Goal: Transaction & Acquisition: Obtain resource

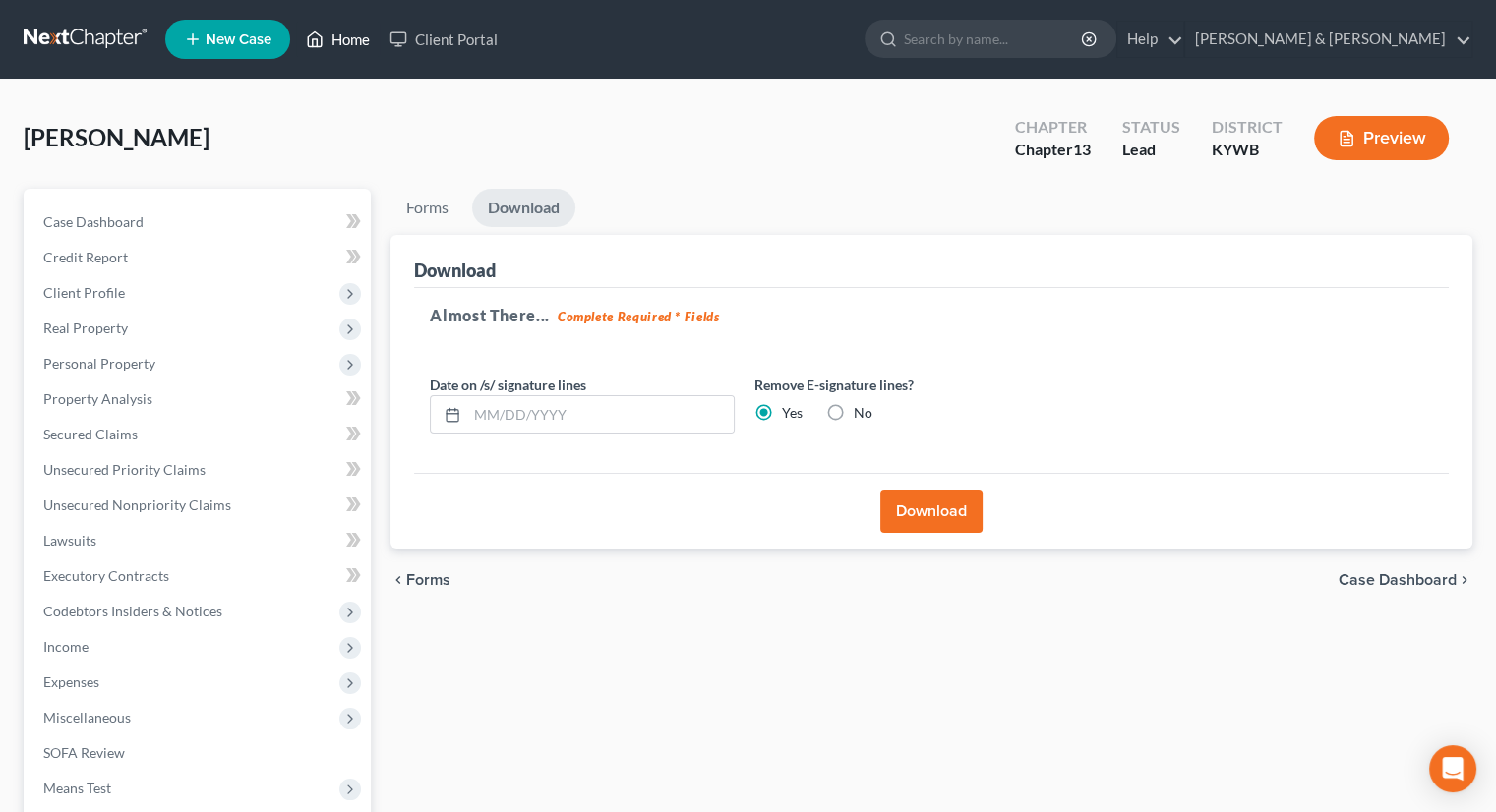
click at [347, 34] on link "Home" at bounding box center [338, 40] width 84 height 36
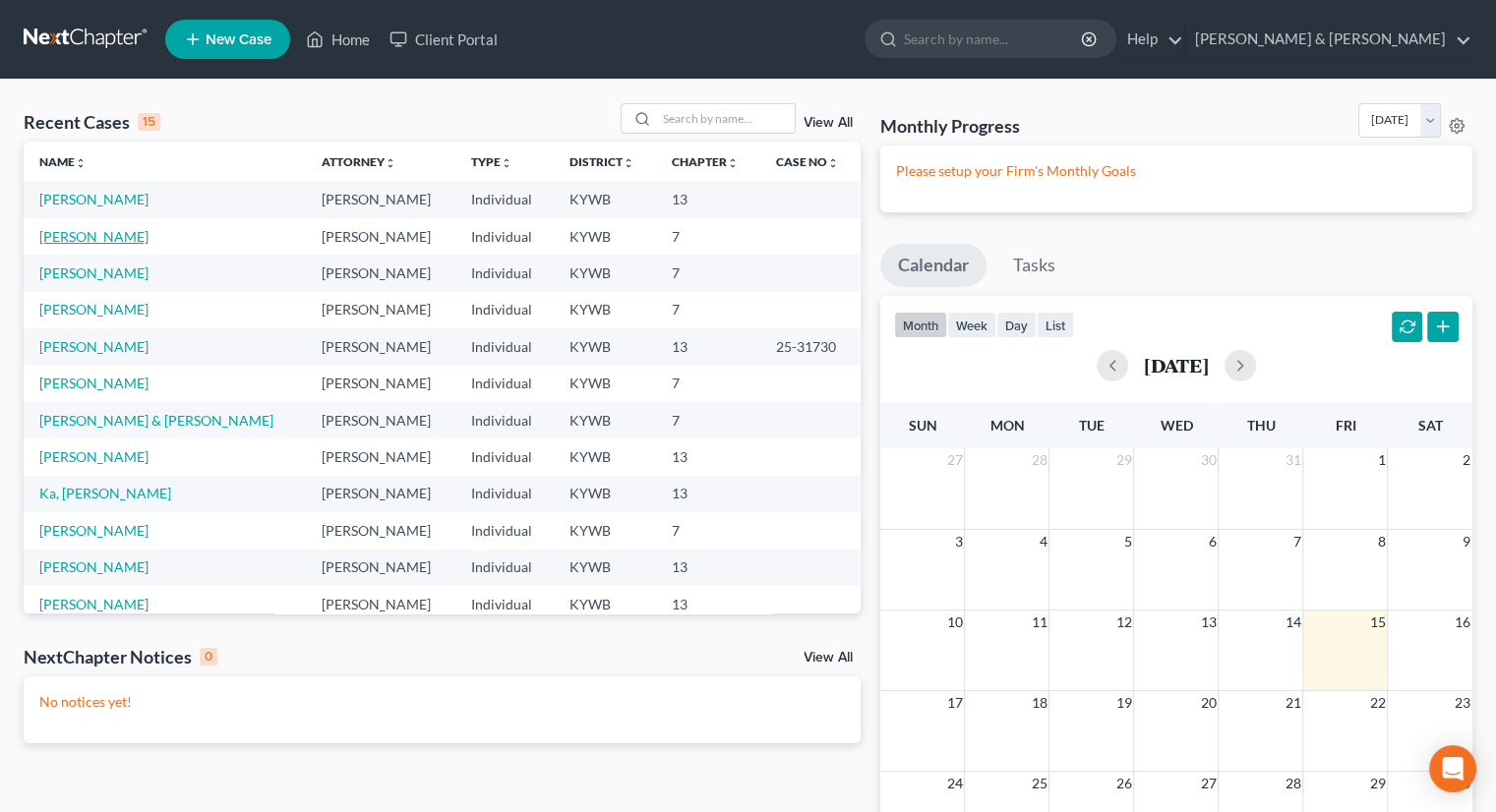
click at [91, 231] on link "[PERSON_NAME]" at bounding box center [94, 236] width 110 height 17
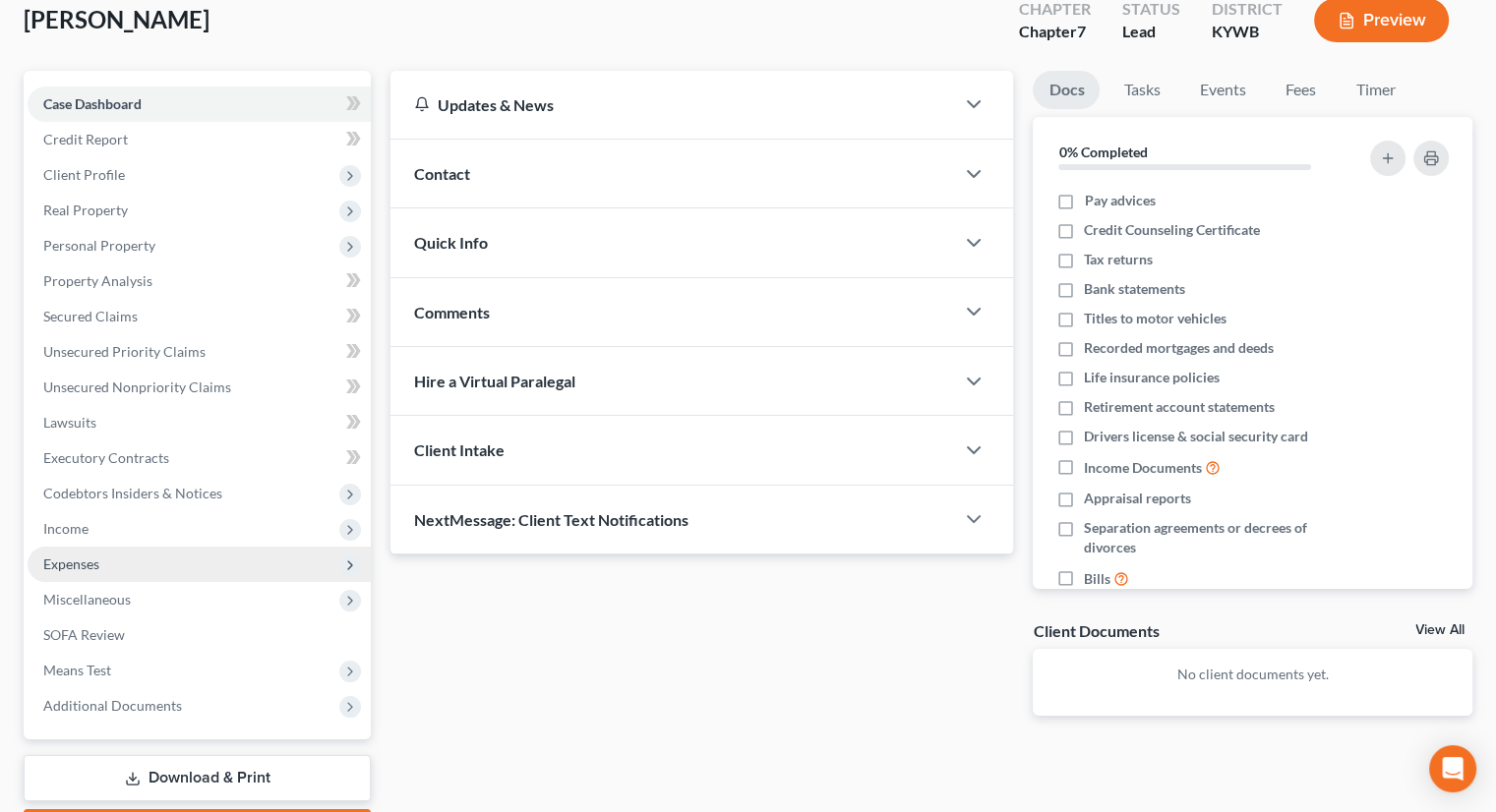
scroll to position [232, 0]
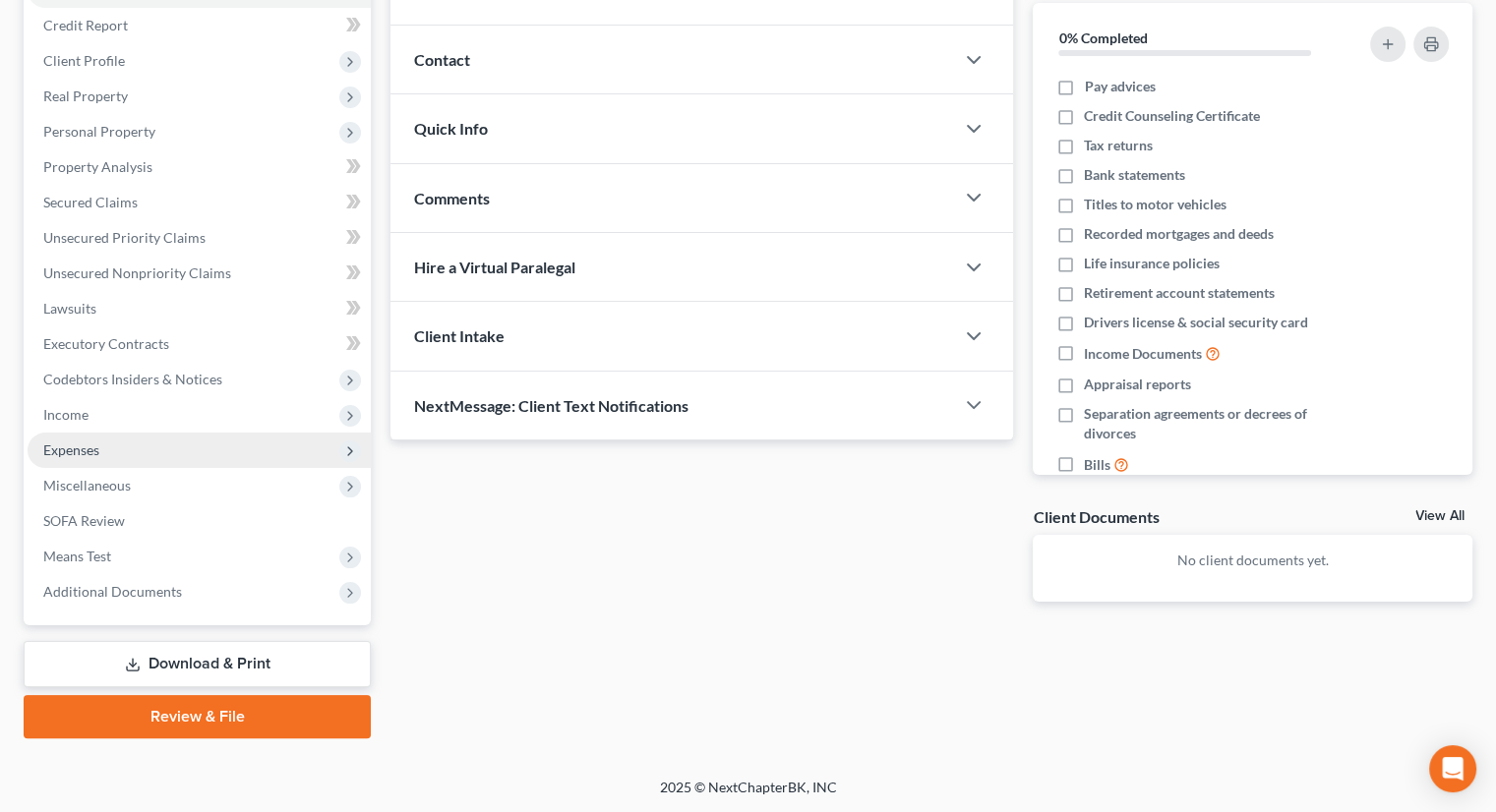
click at [55, 450] on span "Expenses" at bounding box center [71, 449] width 56 height 17
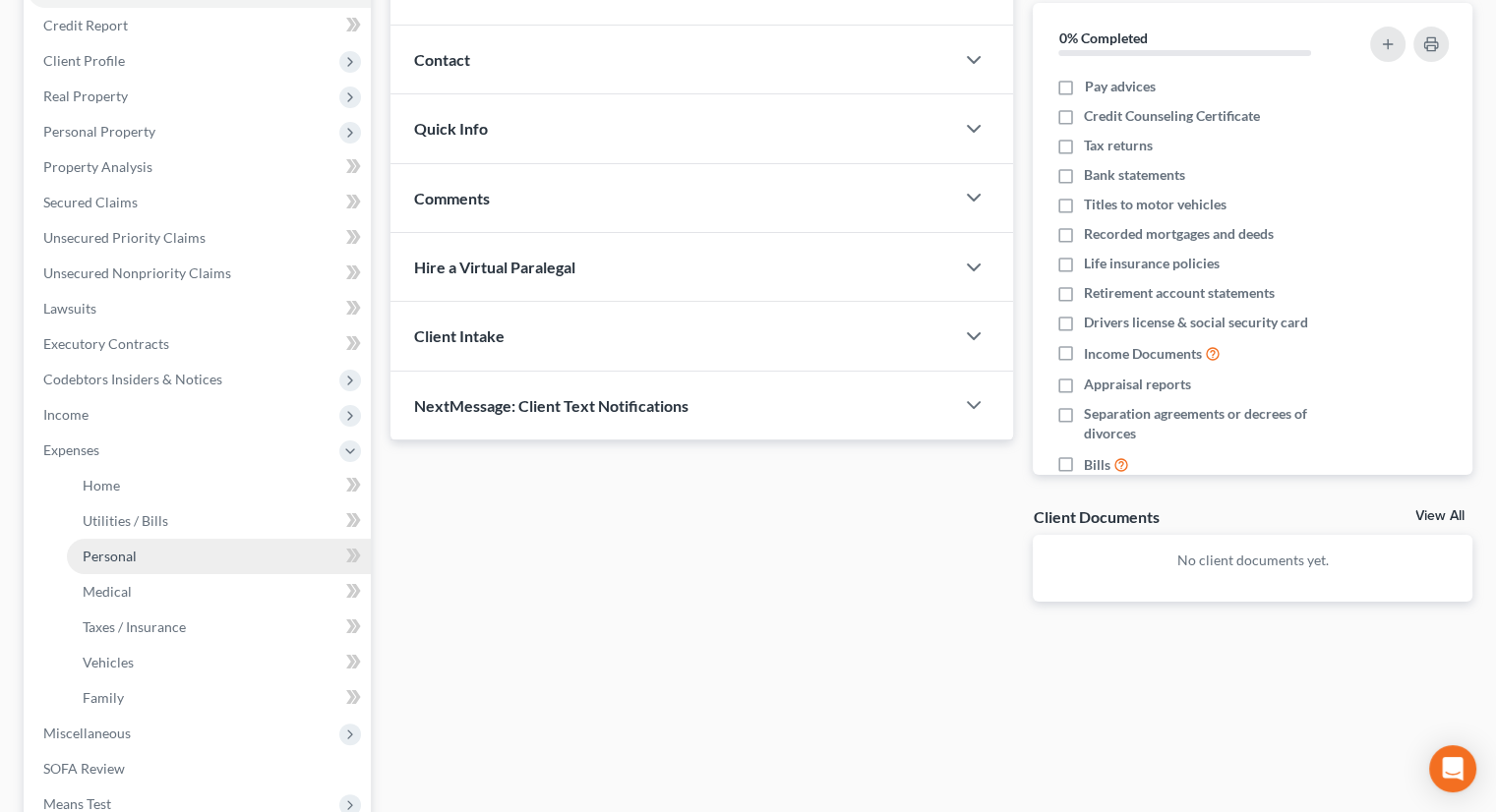
click at [107, 556] on span "Personal" at bounding box center [110, 556] width 54 height 17
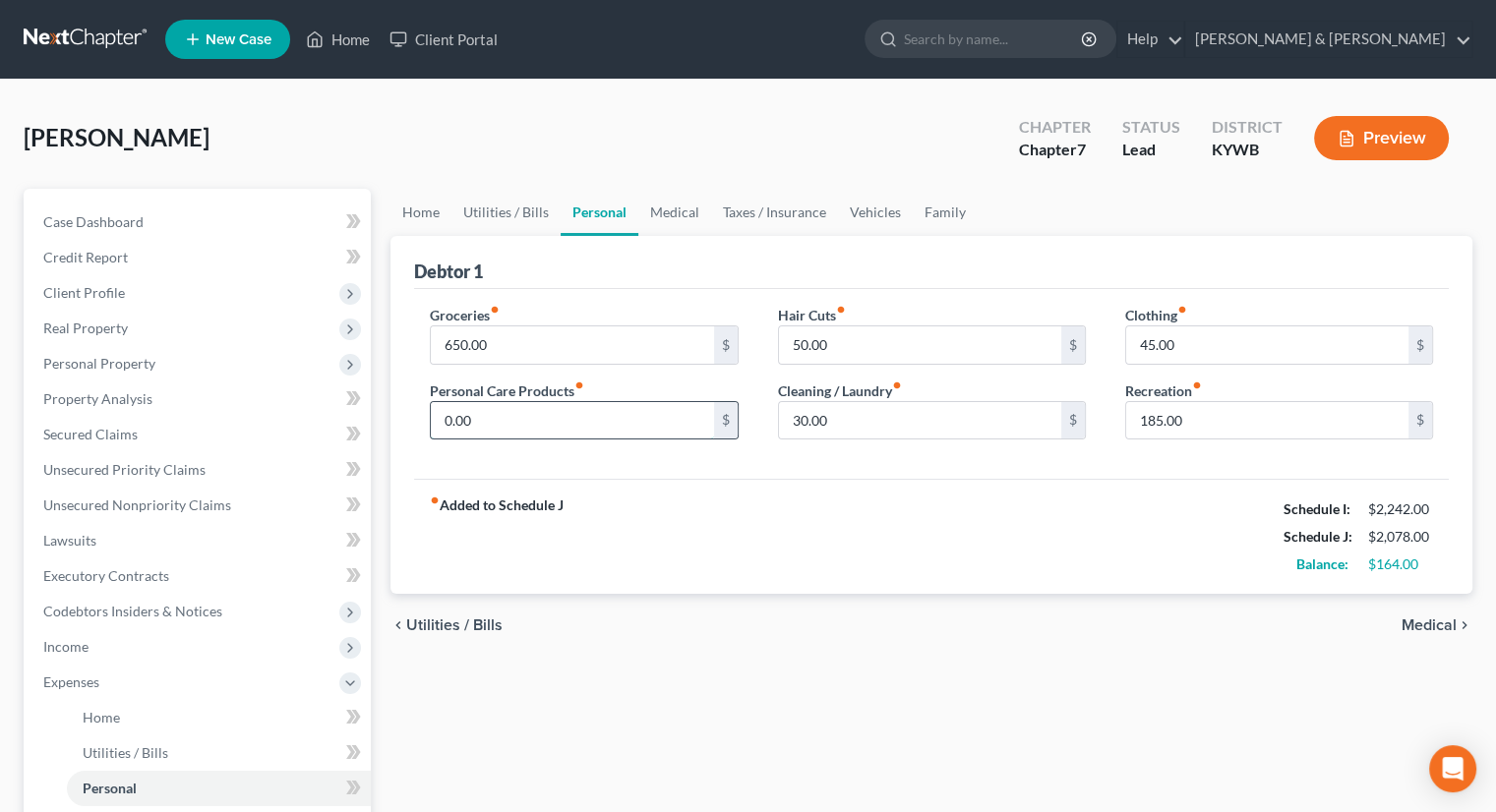
click at [462, 414] on input "0.00" at bounding box center [572, 421] width 283 height 38
click at [862, 483] on div "fiber_manual_record Added to Schedule J Schedule I: $2,242.00 Schedule J: $2,08…" at bounding box center [931, 536] width 1035 height 115
click at [1383, 146] on button "Preview" at bounding box center [1381, 137] width 134 height 44
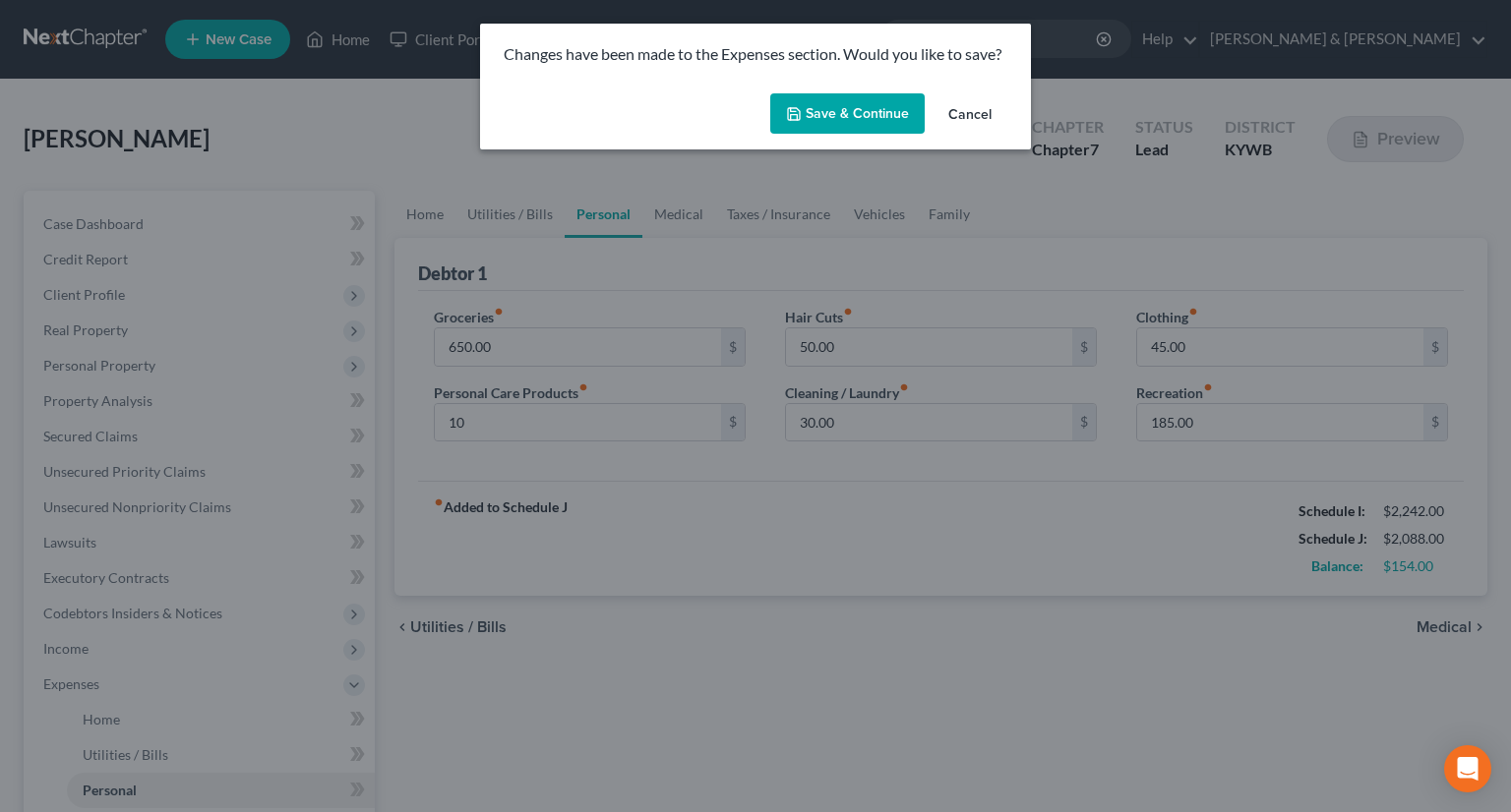
click at [846, 121] on button "Save & Continue" at bounding box center [848, 115] width 154 height 41
type input "10.00"
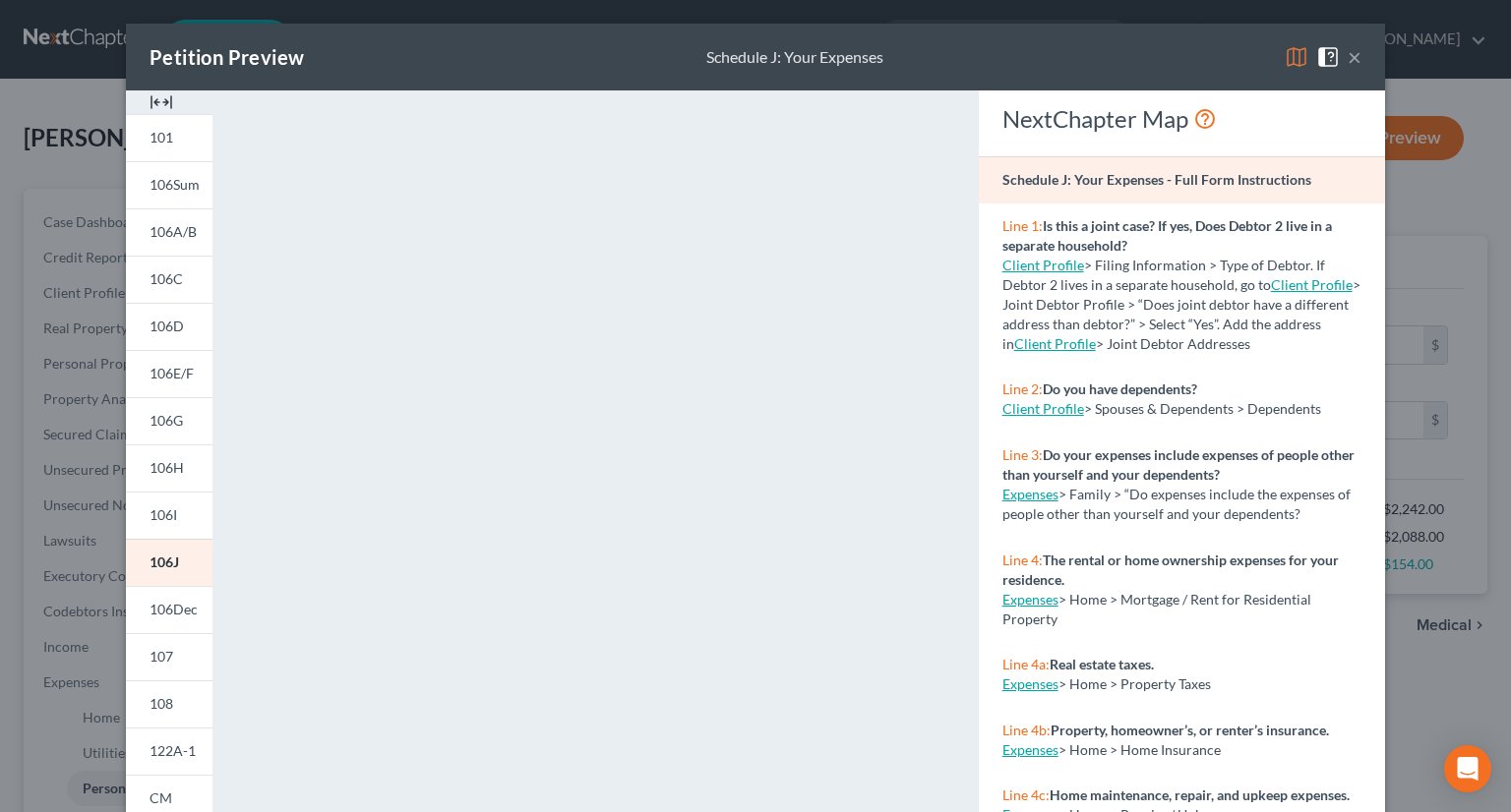
click at [1297, 52] on img at bounding box center [1297, 57] width 24 height 24
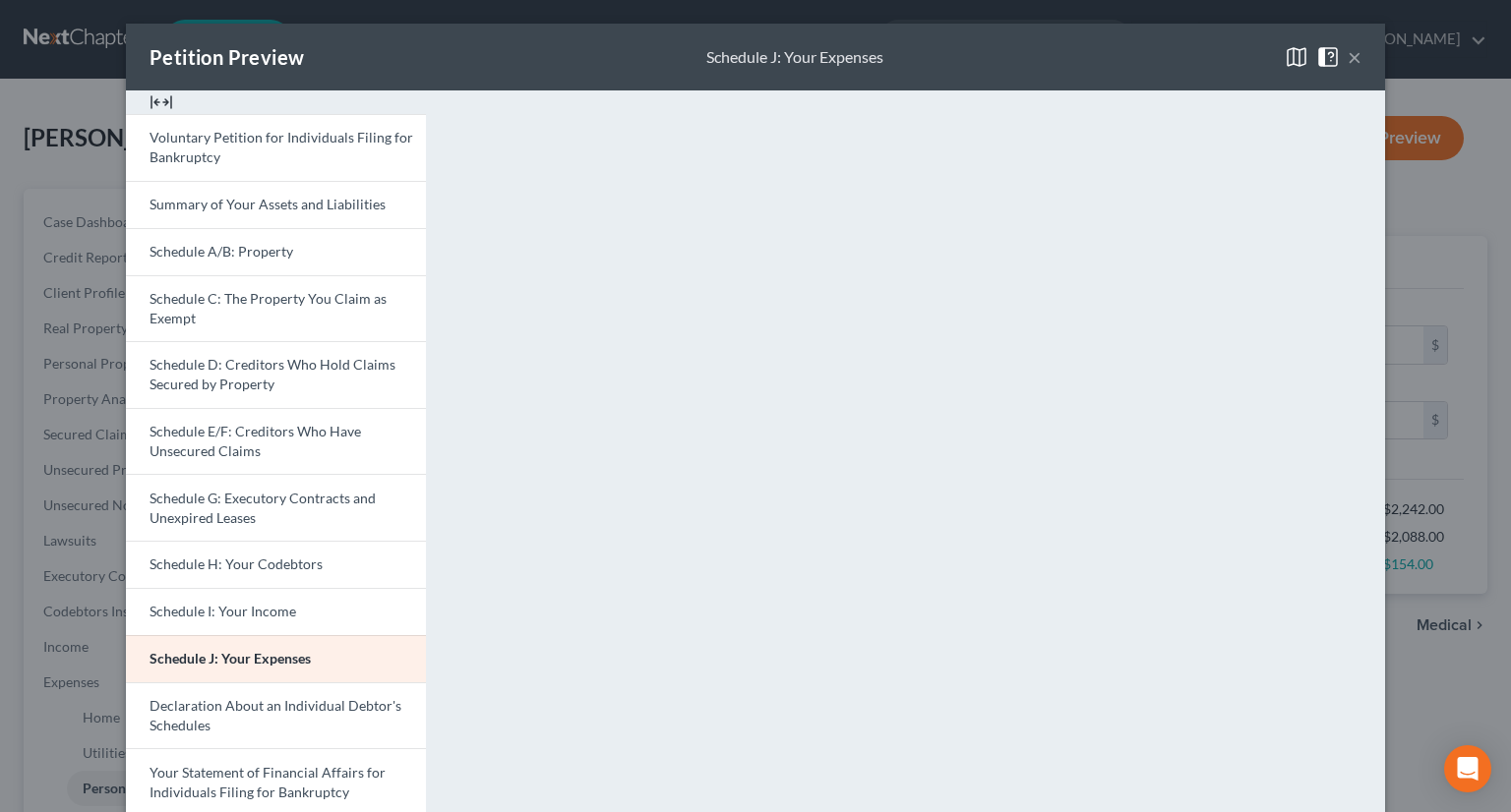
click at [1348, 58] on button "×" at bounding box center [1355, 57] width 14 height 24
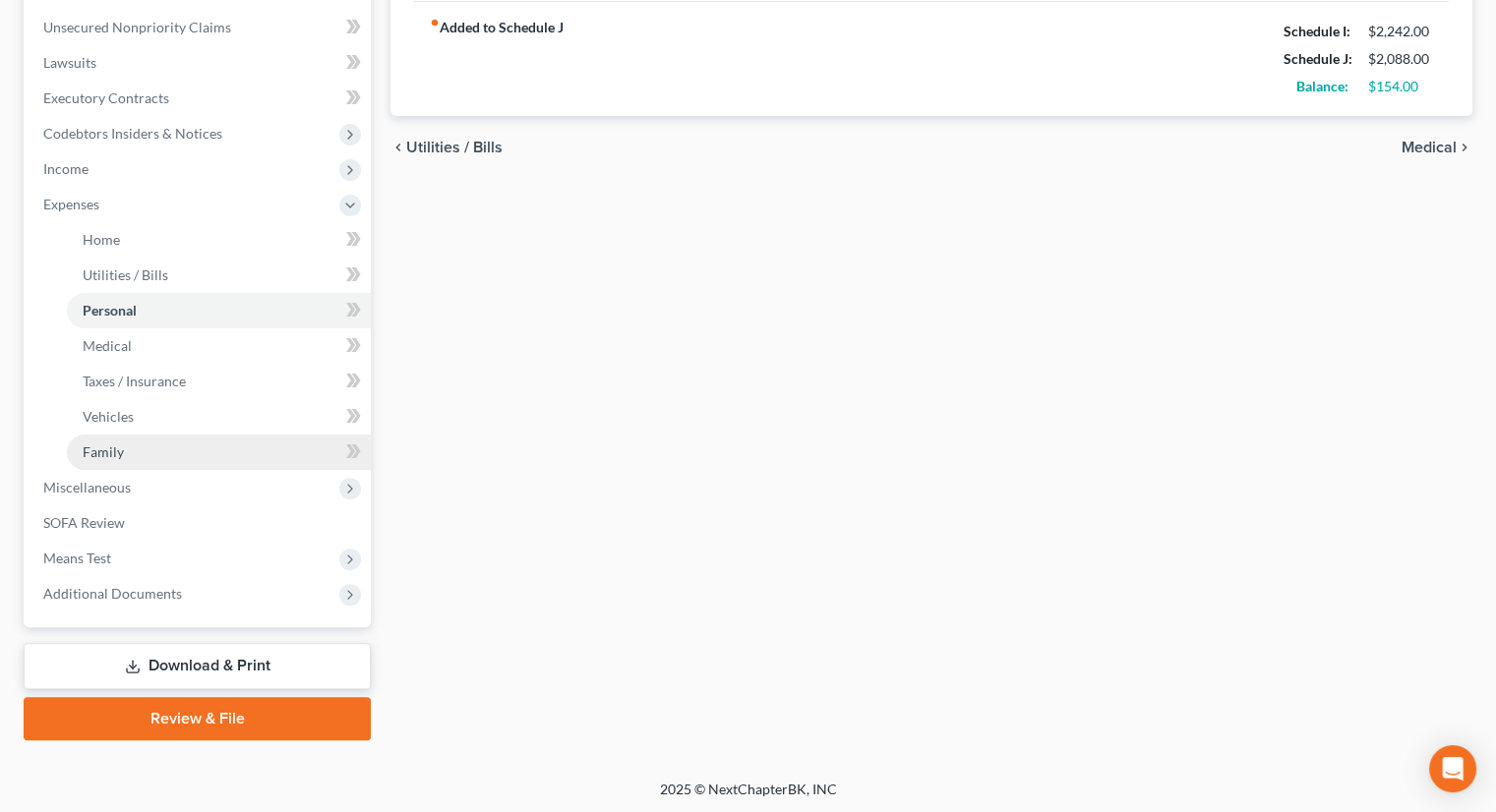
scroll to position [480, 0]
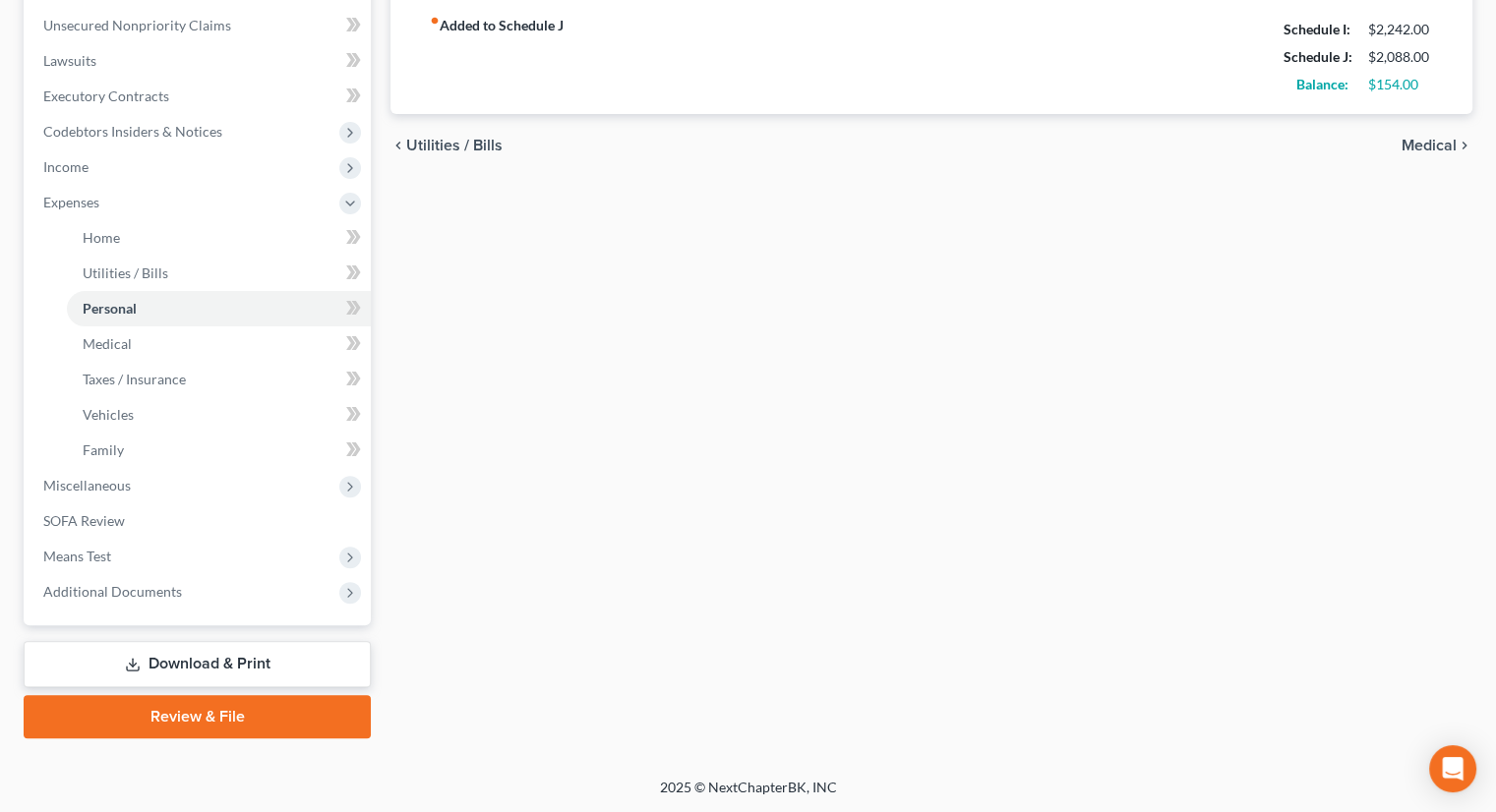
click at [185, 662] on link "Download & Print" at bounding box center [197, 664] width 347 height 46
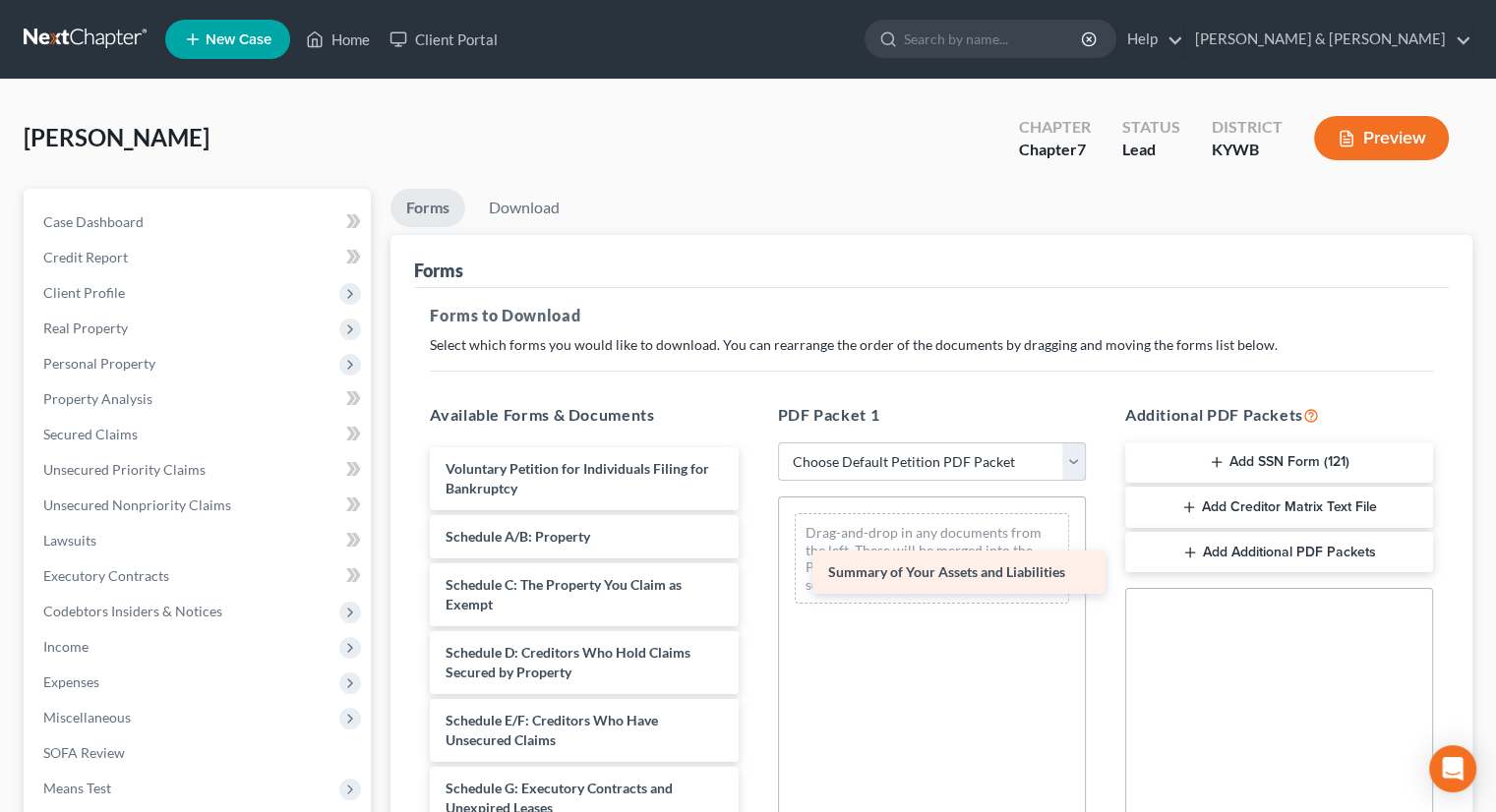
drag, startPoint x: 574, startPoint y: 534, endPoint x: 957, endPoint y: 571, distance: 384.8
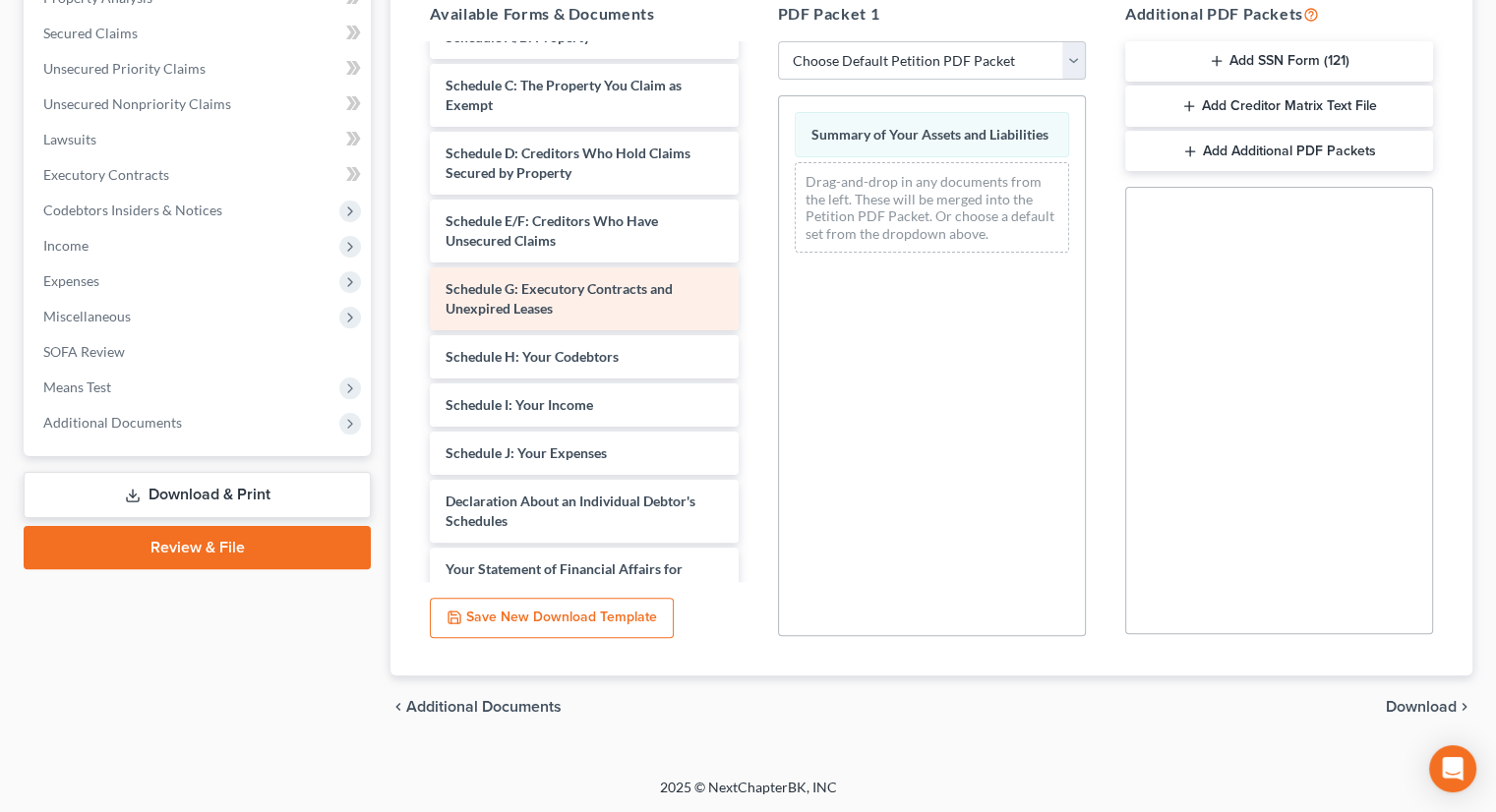
scroll to position [197, 0]
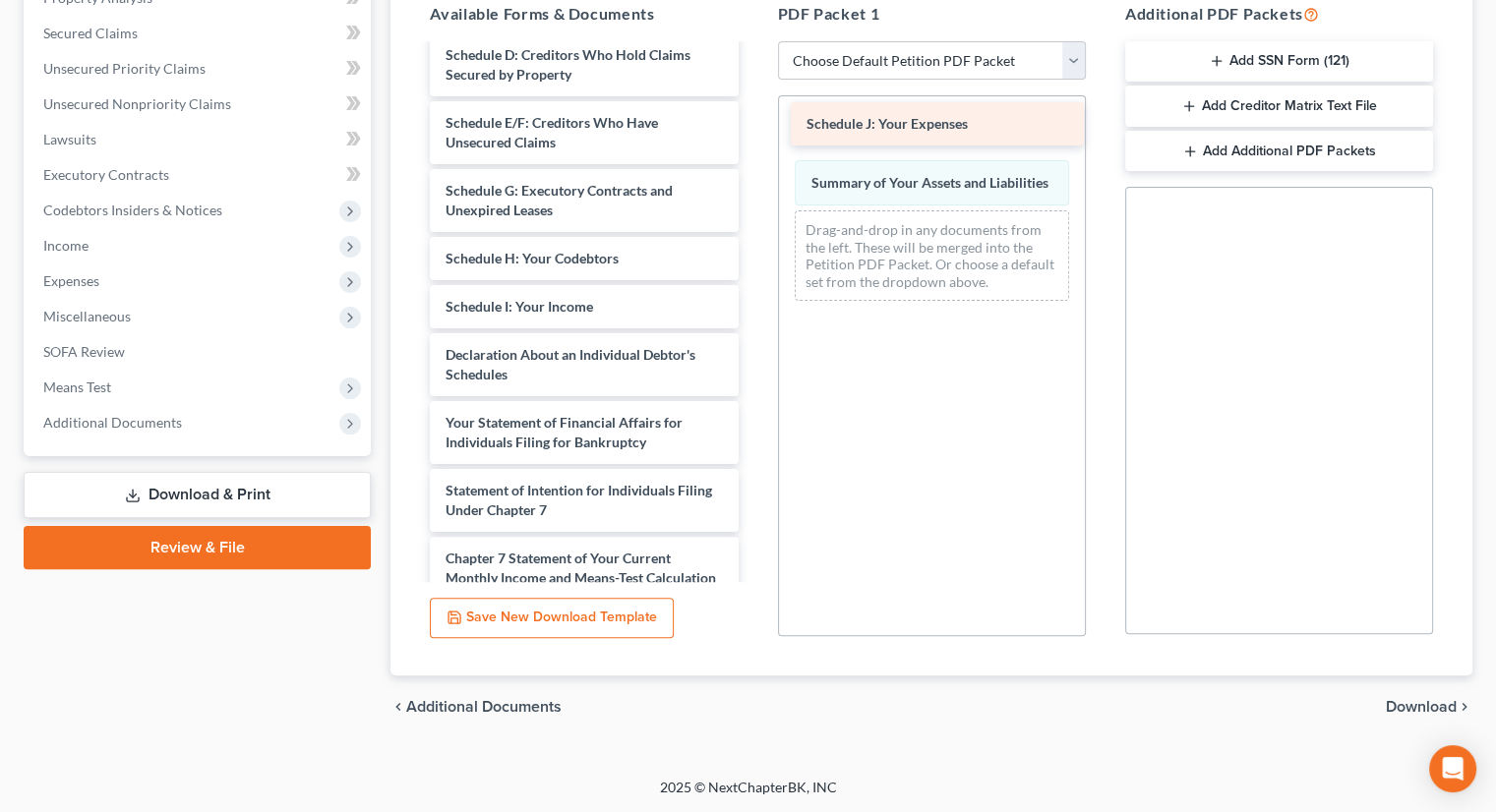
drag, startPoint x: 583, startPoint y: 346, endPoint x: 945, endPoint y: 116, distance: 428.9
click at [754, 116] on div "Schedule J: Your Expenses Voluntary Petition for Individuals Filing for Bankrup…" at bounding box center [584, 331] width 340 height 963
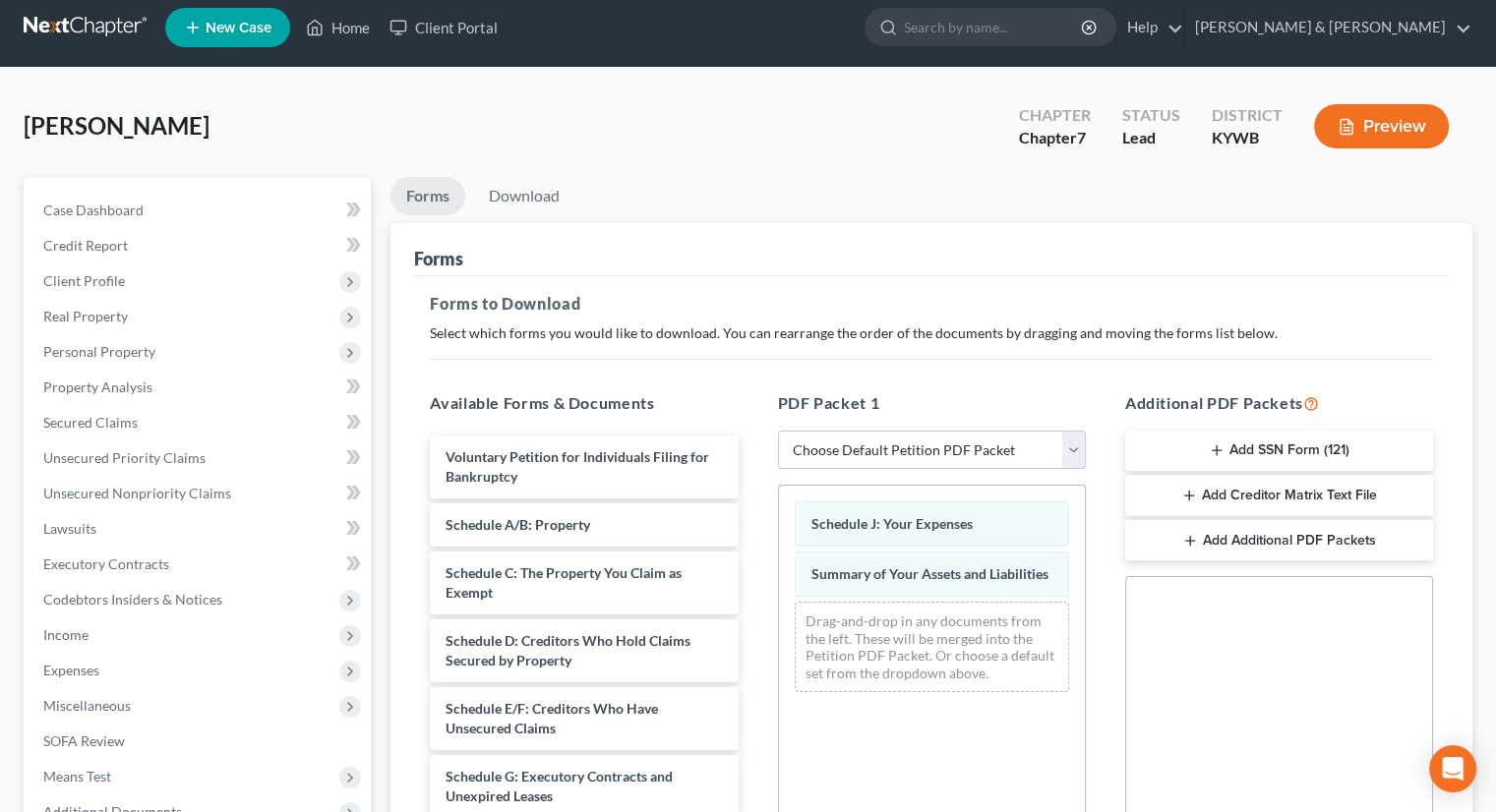
scroll to position [8, 0]
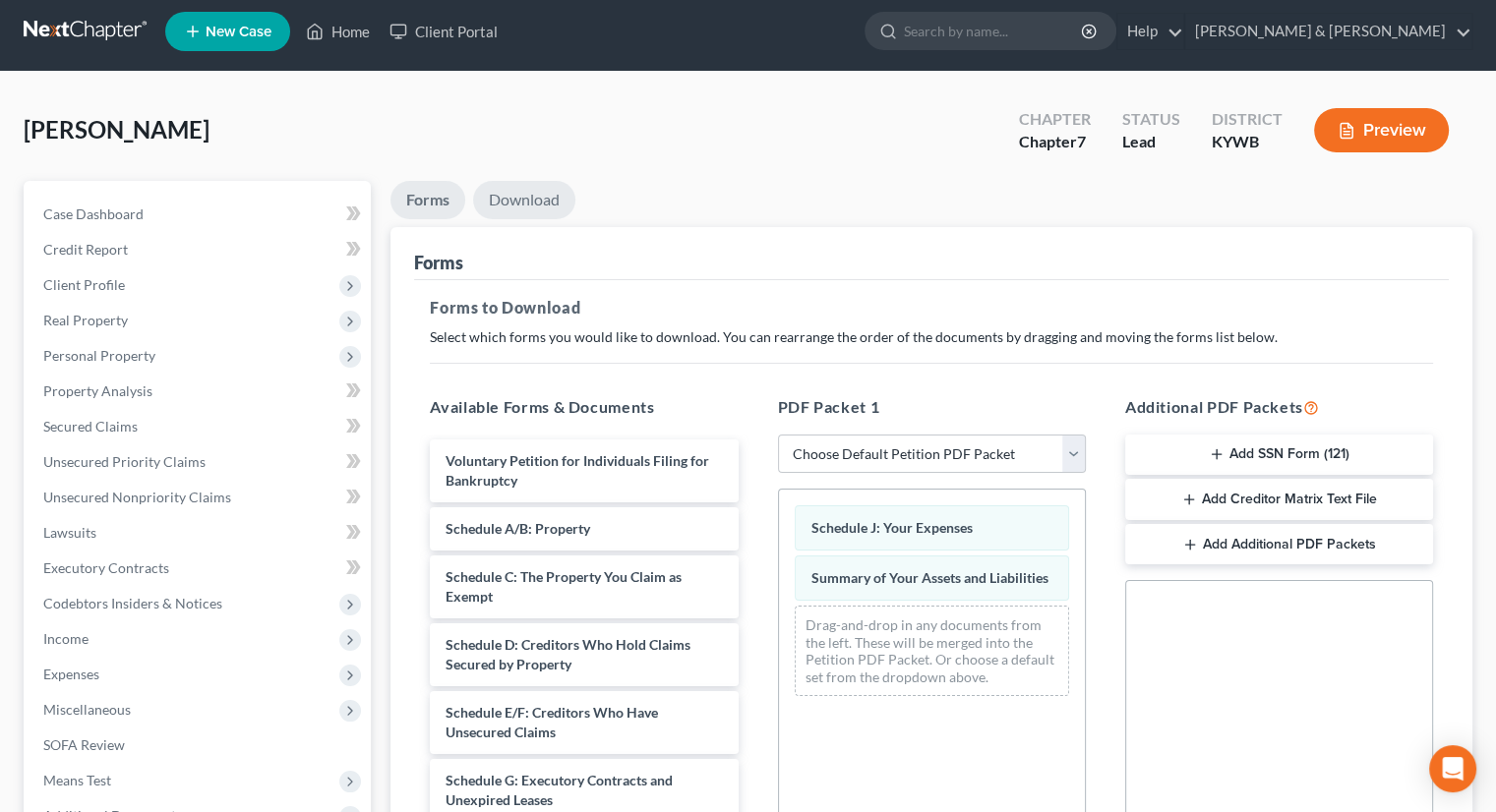
click at [545, 196] on link "Download" at bounding box center [525, 200] width 103 height 39
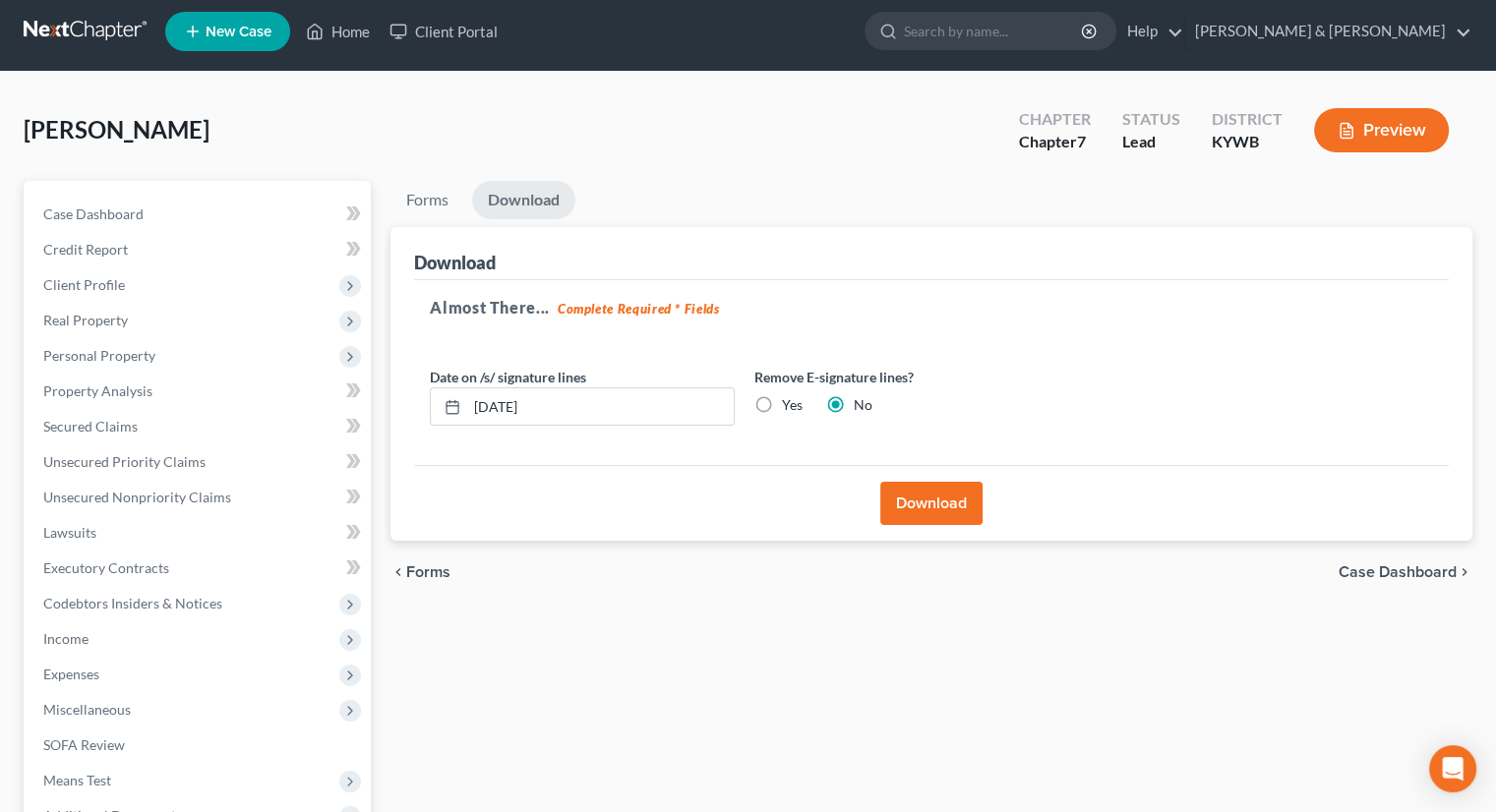
click at [783, 405] on label "Yes" at bounding box center [792, 405] width 21 height 20
click at [790, 405] on input "Yes" at bounding box center [796, 401] width 13 height 13
radio input "true"
radio input "false"
drag, startPoint x: 601, startPoint y: 389, endPoint x: 463, endPoint y: 396, distance: 138.2
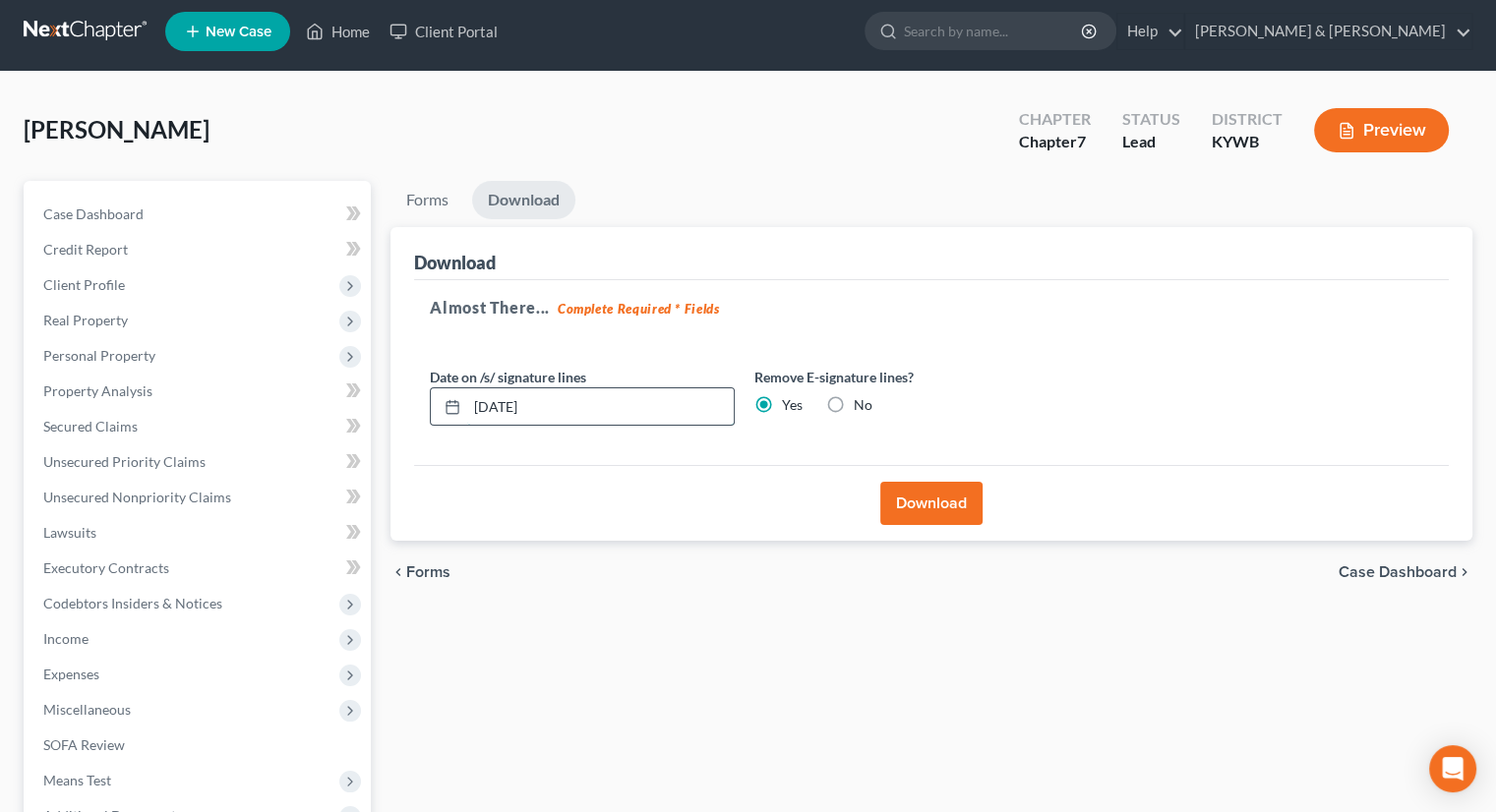
click at [461, 399] on div "[DATE]" at bounding box center [582, 407] width 305 height 40
click at [954, 513] on button "Download" at bounding box center [932, 504] width 103 height 43
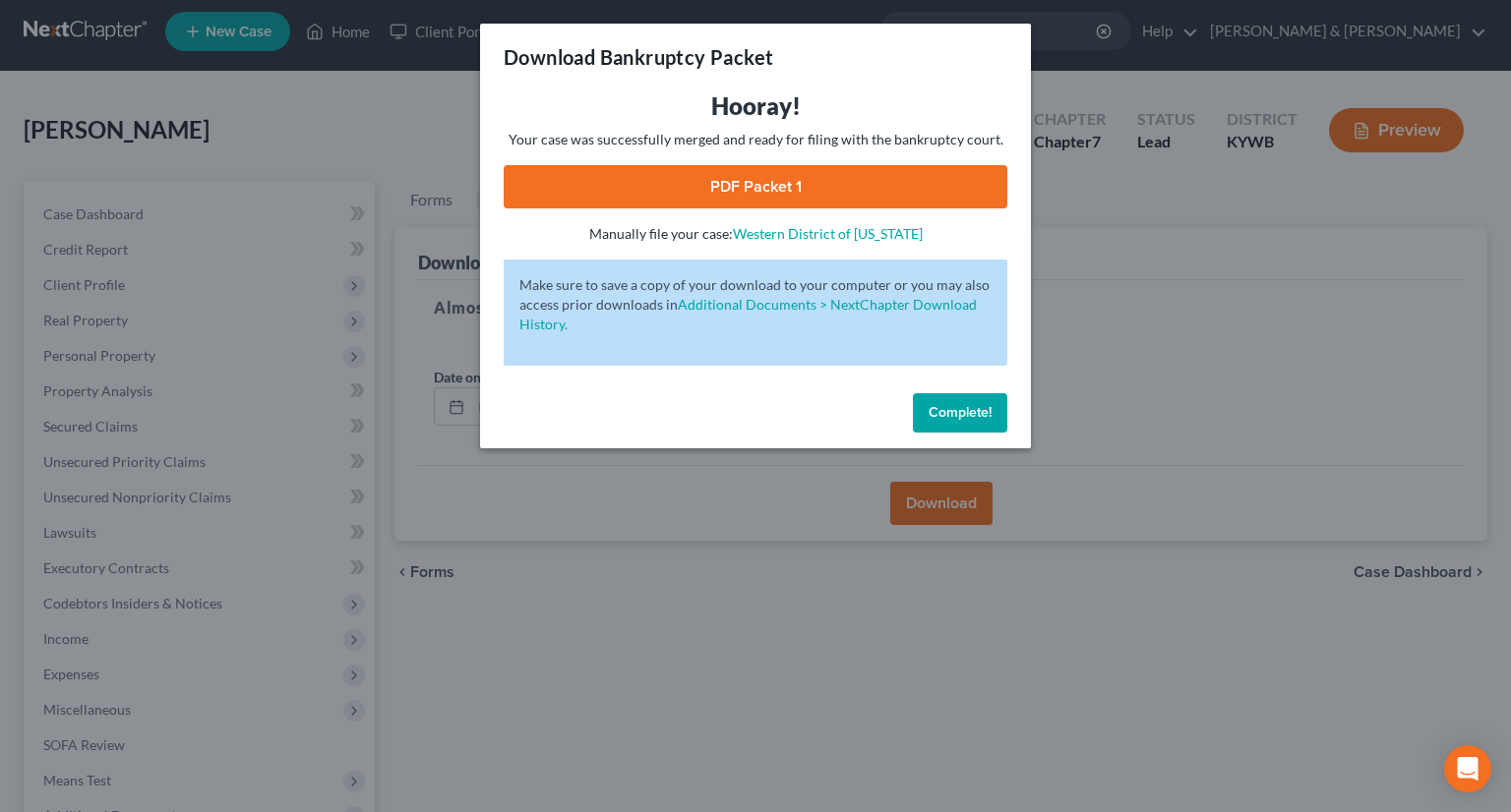
click at [782, 178] on link "PDF Packet 1" at bounding box center [756, 187] width 504 height 43
click at [949, 414] on span "Complete!" at bounding box center [961, 412] width 63 height 17
